Goal: Task Accomplishment & Management: Complete application form

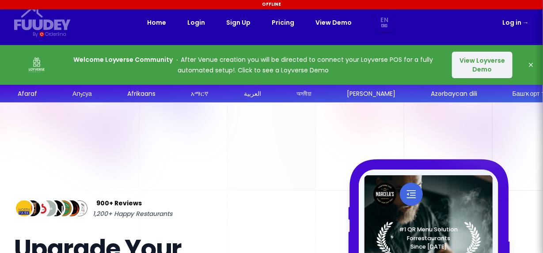
select select "en"
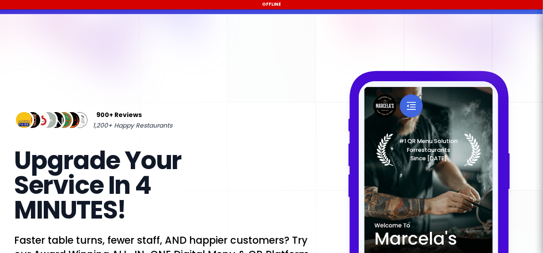
select select "en"
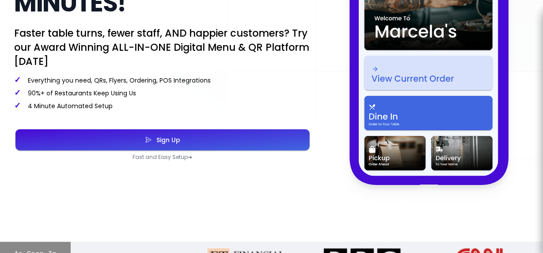
scroll to position [309, 0]
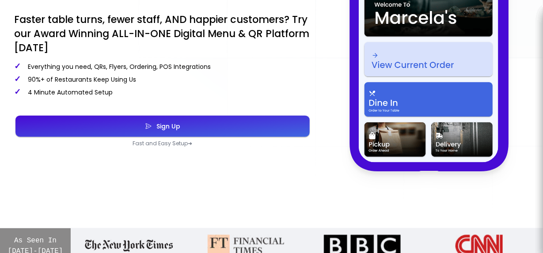
click at [193, 128] on button "Sign Up" at bounding box center [162, 126] width 294 height 21
select select "en"
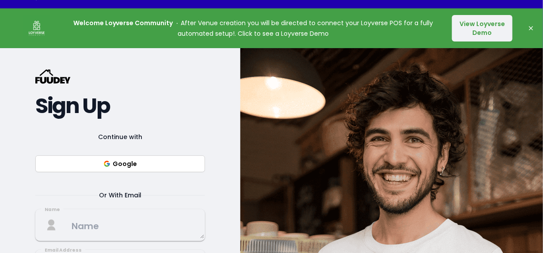
scroll to position [44, 0]
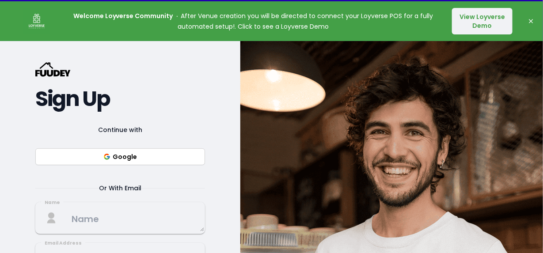
click at [173, 151] on button "Google" at bounding box center [120, 156] width 170 height 17
select select "en"
